Goal: Task Accomplishment & Management: Use online tool/utility

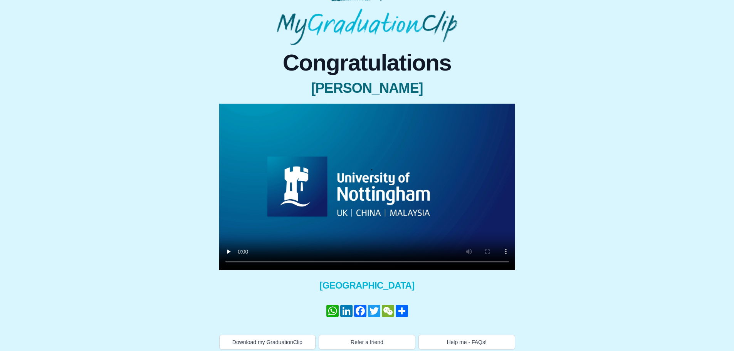
scroll to position [44, 0]
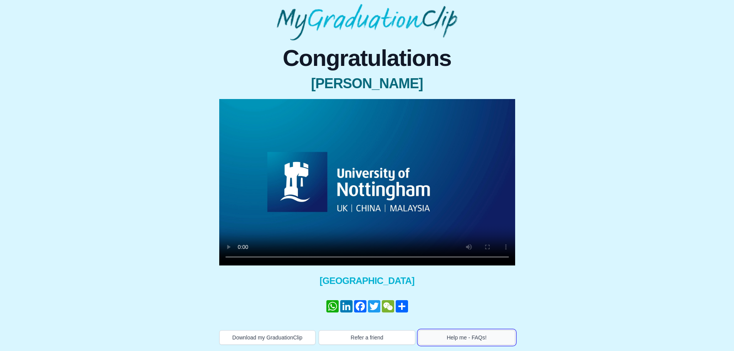
click at [463, 341] on button "Help me - FAQs!" at bounding box center [466, 337] width 97 height 15
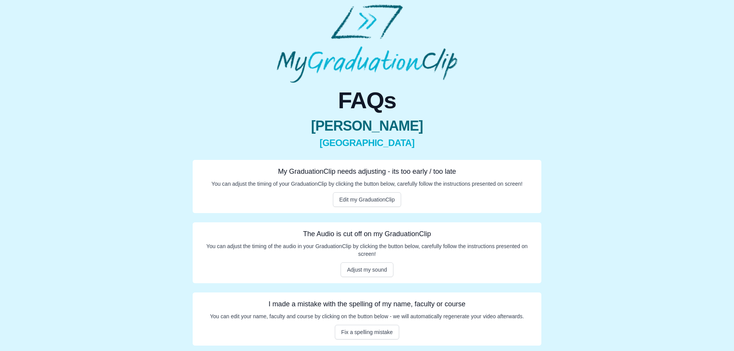
scroll to position [3, 0]
click at [369, 272] on button "Adjust my sound" at bounding box center [366, 268] width 53 height 15
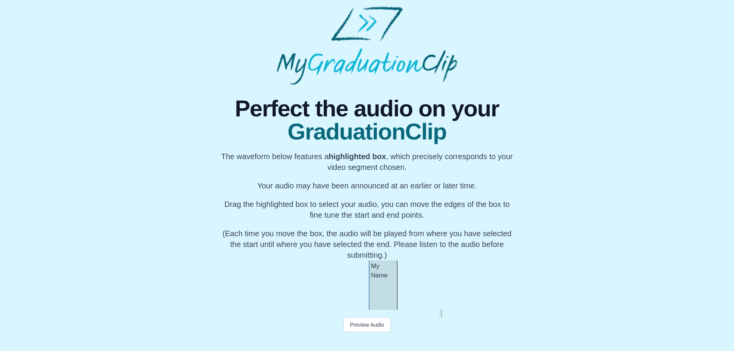
scroll to position [2, 0]
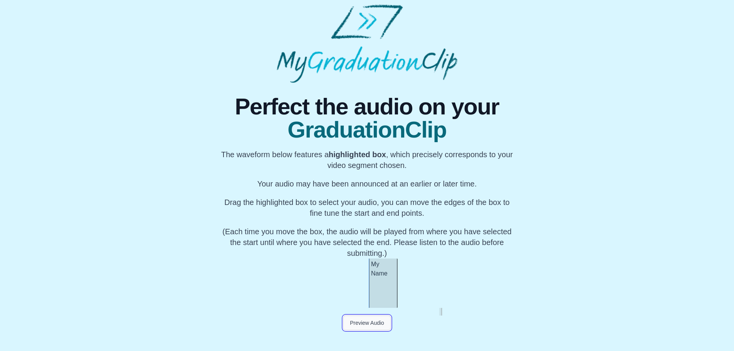
click at [372, 323] on button "Preview Audio" at bounding box center [366, 322] width 47 height 15
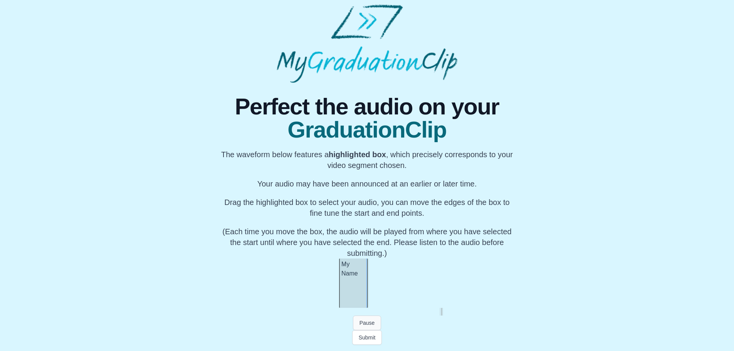
scroll to position [0, 21836]
click at [342, 300] on div at bounding box center [341, 282] width 3 height 49
click at [342, 302] on div at bounding box center [342, 282] width 3 height 49
click at [356, 294] on div "My Name" at bounding box center [353, 282] width 25 height 49
click at [369, 322] on button "Pause" at bounding box center [367, 322] width 28 height 15
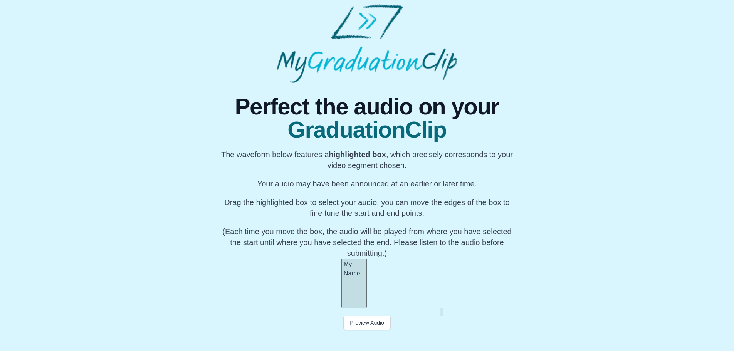
click at [425, 328] on div "Perfect the audio on your GraduationClip The waveform below features a highligh…" at bounding box center [366, 214] width 367 height 262
click at [379, 318] on button "Preview Audio" at bounding box center [366, 322] width 47 height 15
click at [360, 341] on button "Submit" at bounding box center [367, 337] width 30 height 15
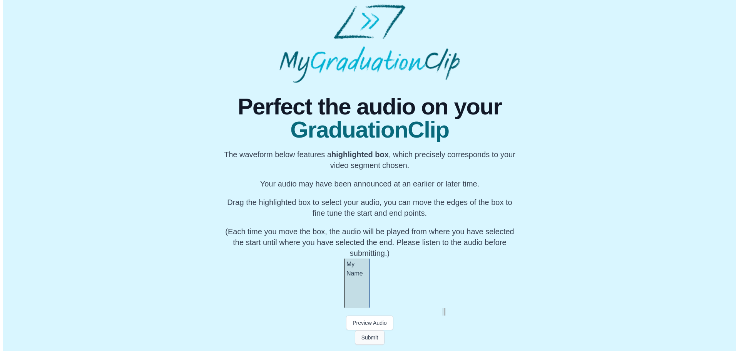
scroll to position [0, 0]
